Goal: Task Accomplishment & Management: Use online tool/utility

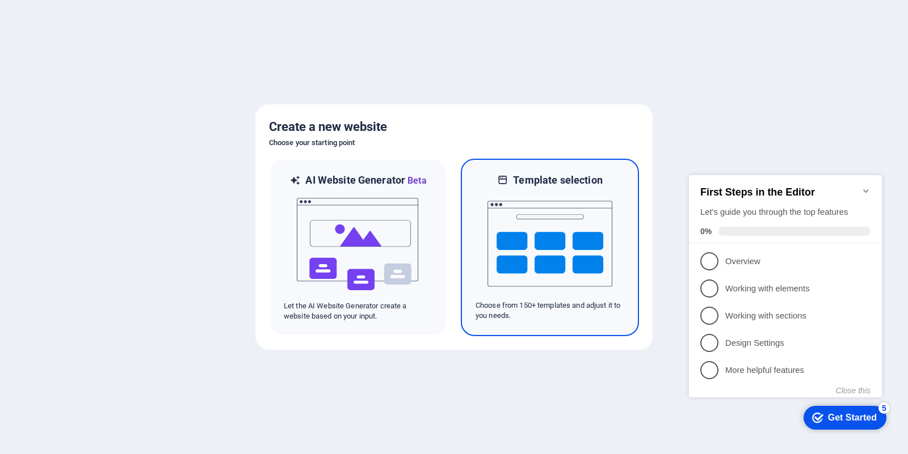
click at [520, 315] on p "Choose from 150+ templates and adjust it to you needs." at bounding box center [549, 311] width 149 height 20
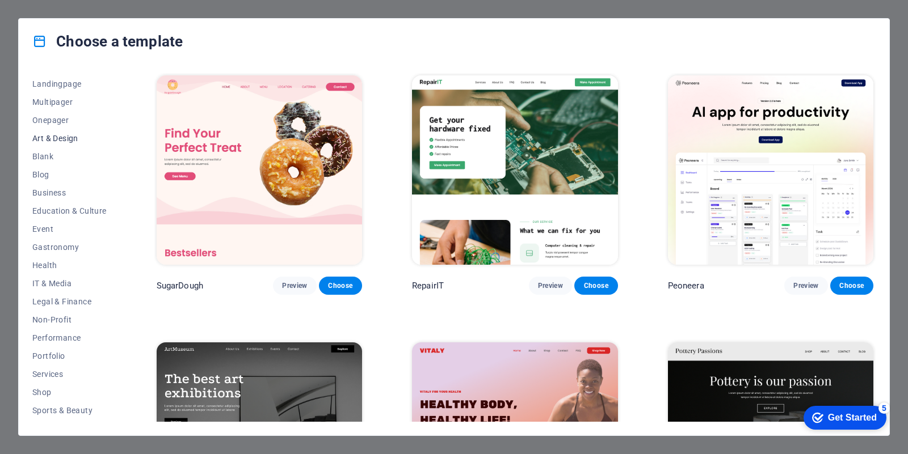
scroll to position [123, 0]
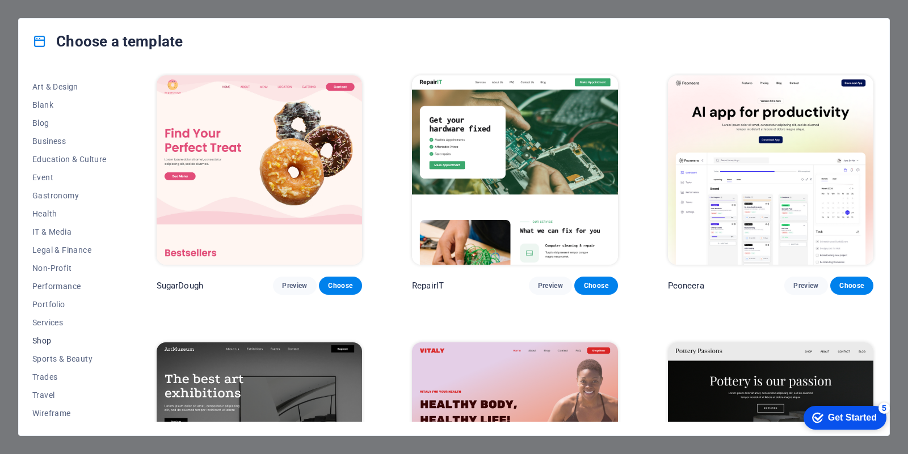
click at [41, 341] on span "Shop" at bounding box center [69, 340] width 74 height 9
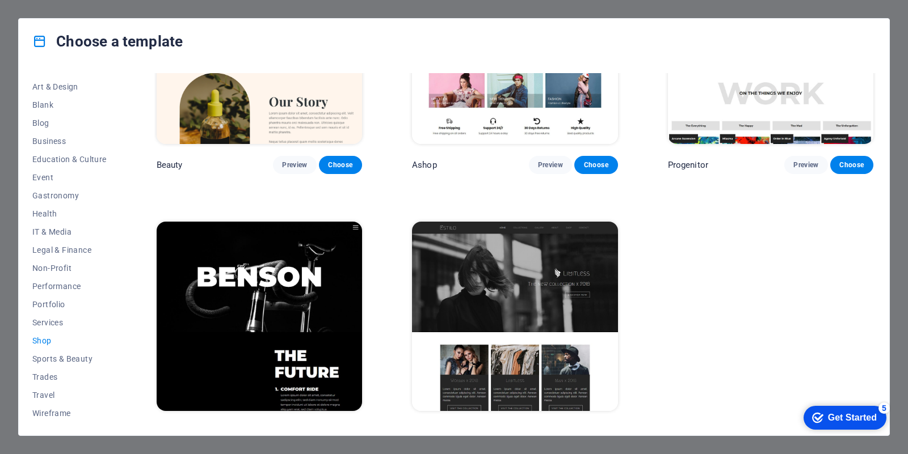
scroll to position [671, 0]
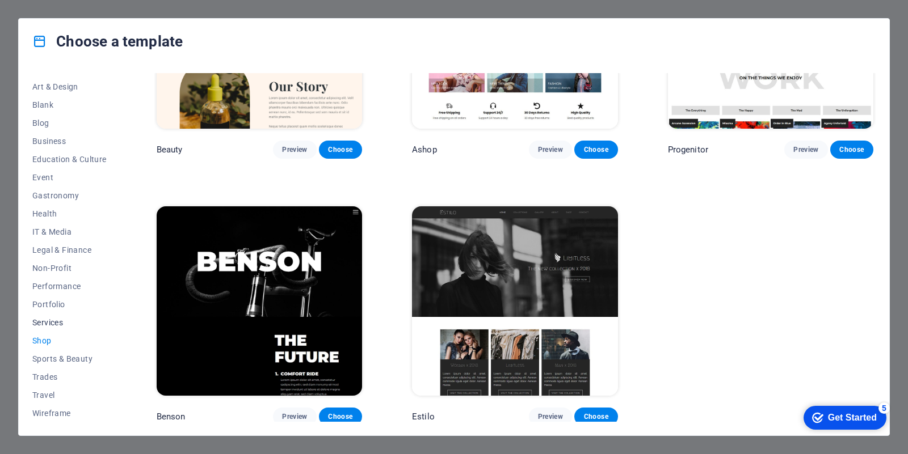
click at [41, 319] on span "Services" at bounding box center [69, 322] width 74 height 9
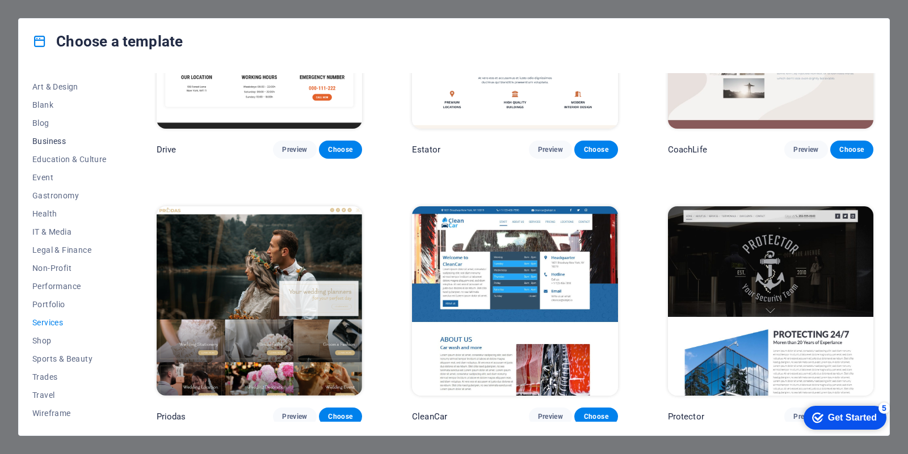
click at [49, 142] on span "Business" at bounding box center [69, 141] width 74 height 9
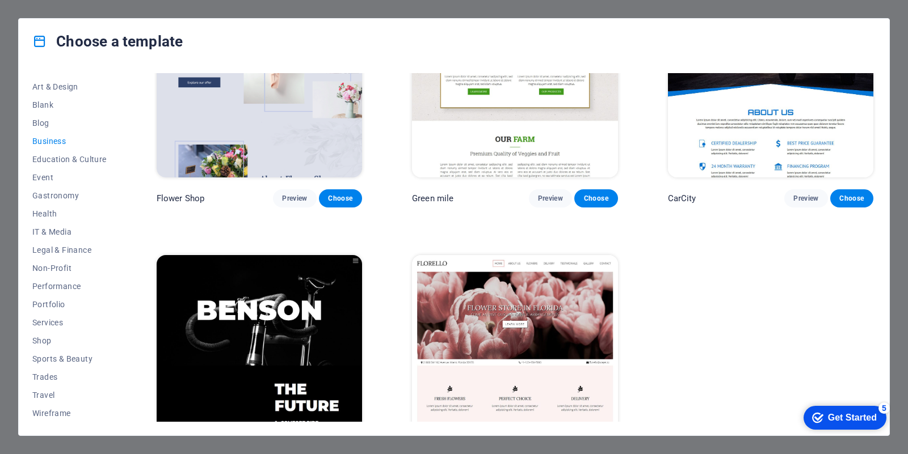
scroll to position [404, 0]
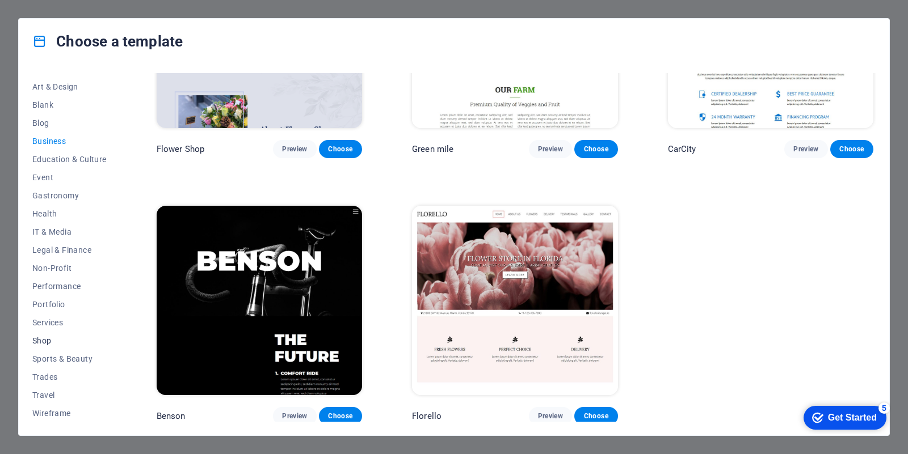
click at [44, 340] on span "Shop" at bounding box center [69, 340] width 74 height 9
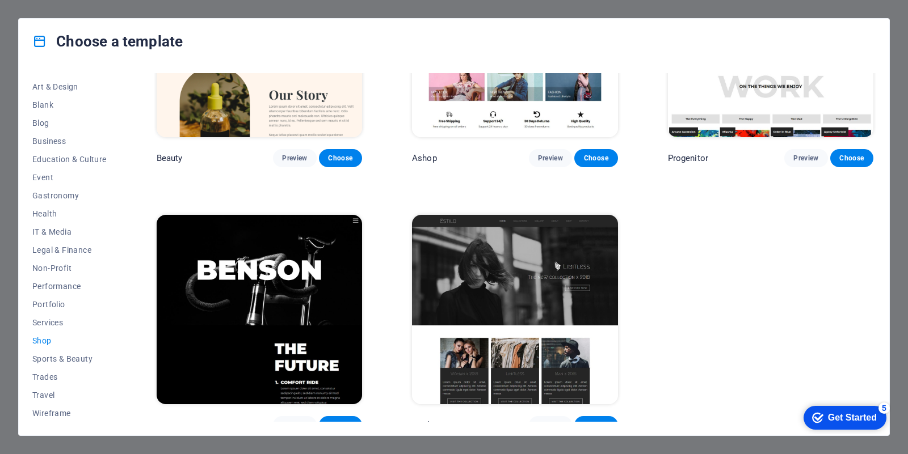
scroll to position [671, 0]
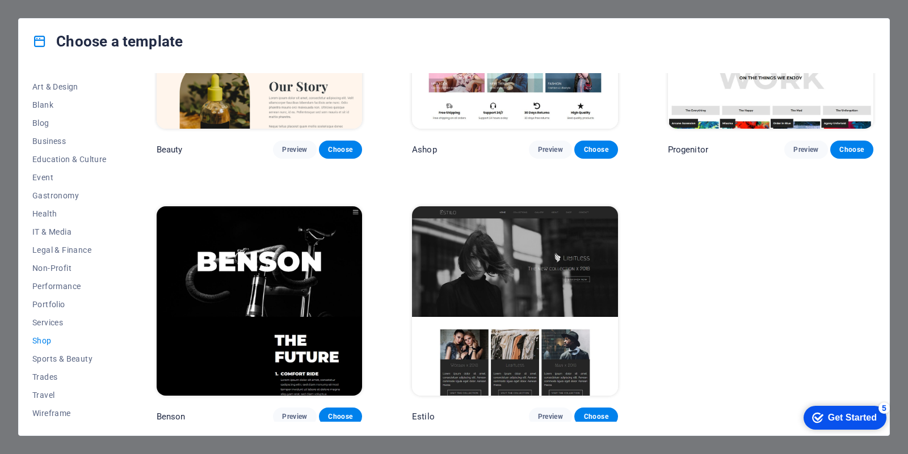
click at [907, 178] on div "Choose a template All Templates My Templates New Trending Landingpage Multipage…" at bounding box center [454, 227] width 908 height 454
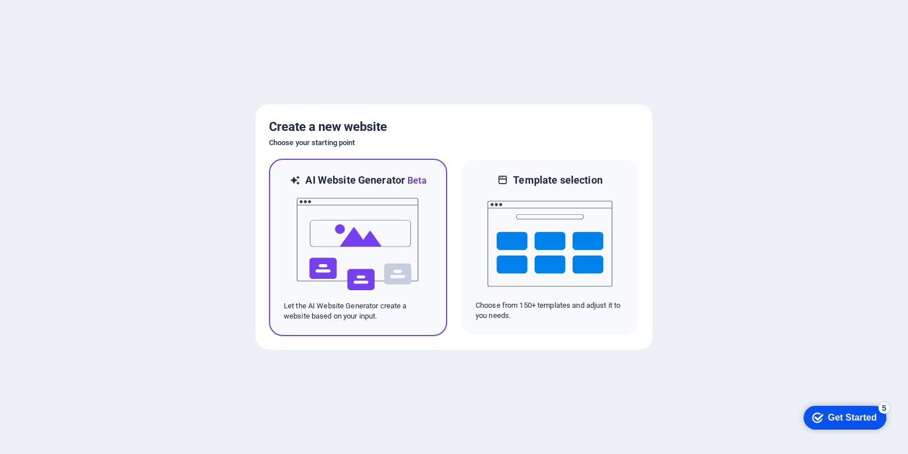
click at [355, 234] on img at bounding box center [358, 244] width 125 height 113
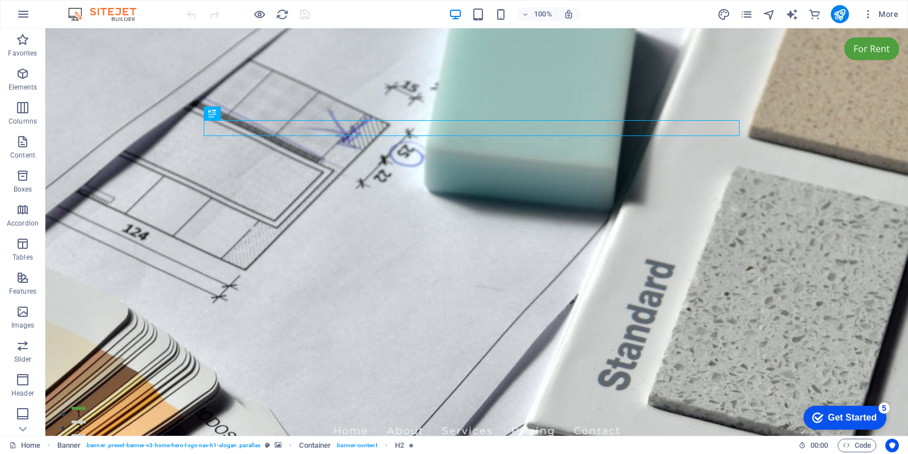
click at [844, 419] on div "Get Started" at bounding box center [852, 418] width 49 height 10
